Goal: Information Seeking & Learning: Learn about a topic

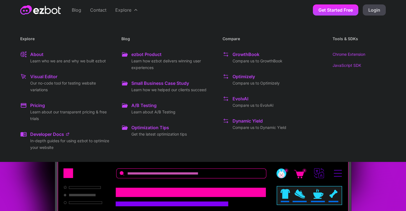
click at [254, 78] on div "Optimizely" at bounding box center [243, 76] width 22 height 7
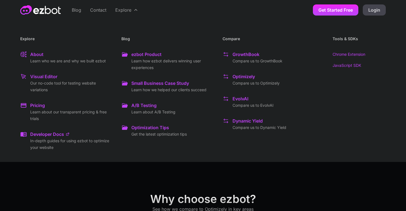
click at [153, 84] on div "Small Business Case Study" at bounding box center [160, 83] width 58 height 7
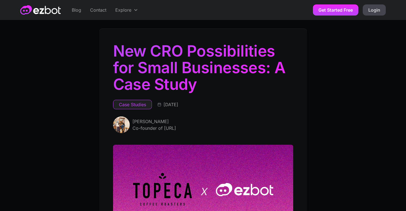
click at [131, 105] on div "Case Studies" at bounding box center [132, 104] width 27 height 7
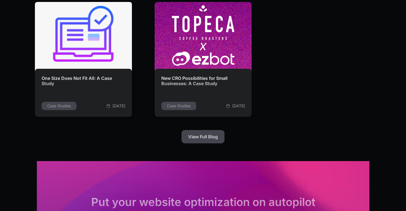
scroll to position [124, 0]
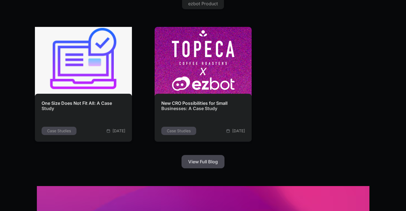
click at [88, 73] on img at bounding box center [83, 62] width 107 height 76
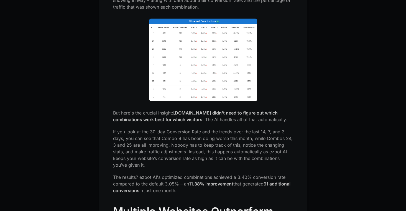
scroll to position [387, 0]
